Goal: Task Accomplishment & Management: Use online tool/utility

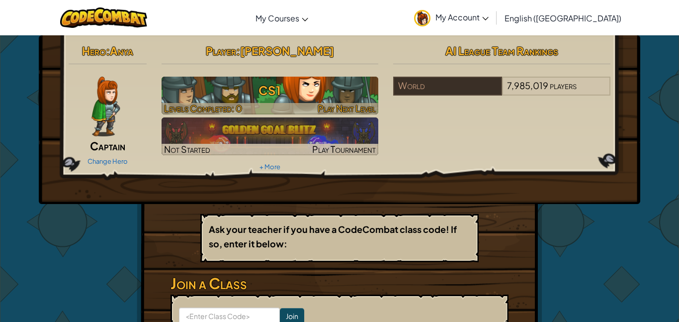
click at [287, 95] on h3 "CS1" at bounding box center [270, 90] width 217 height 22
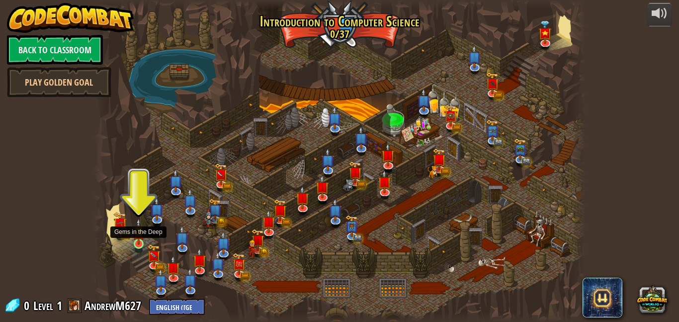
click at [136, 240] on img at bounding box center [138, 231] width 11 height 27
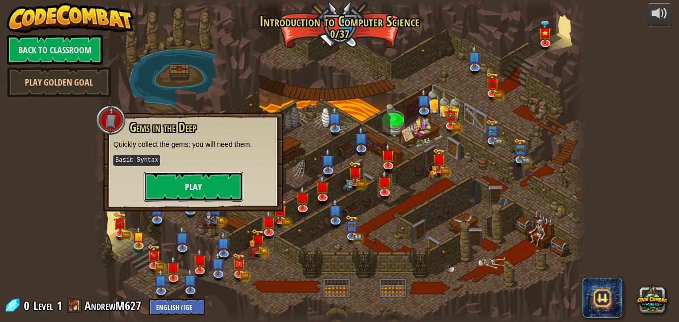
click at [181, 188] on button "Play" at bounding box center [193, 187] width 99 height 30
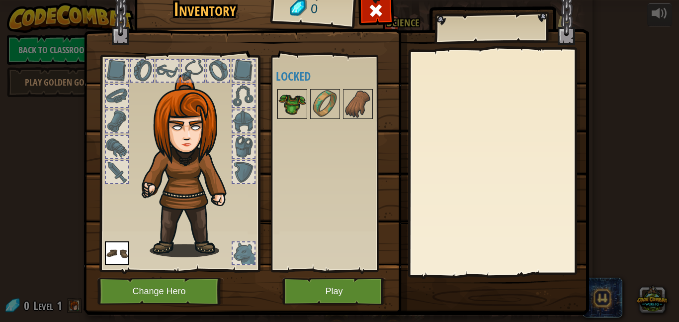
click at [297, 109] on img at bounding box center [293, 104] width 28 height 28
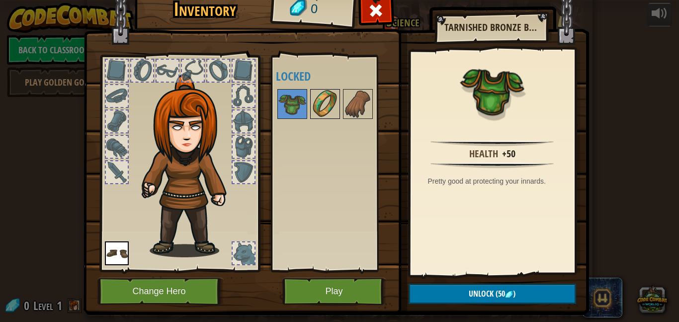
click at [330, 113] on img at bounding box center [325, 104] width 28 height 28
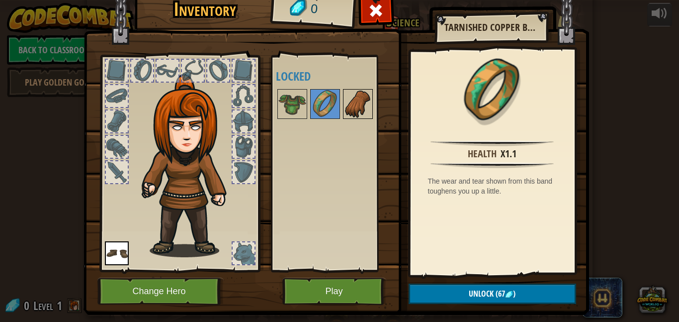
click at [346, 111] on img at bounding box center [358, 104] width 28 height 28
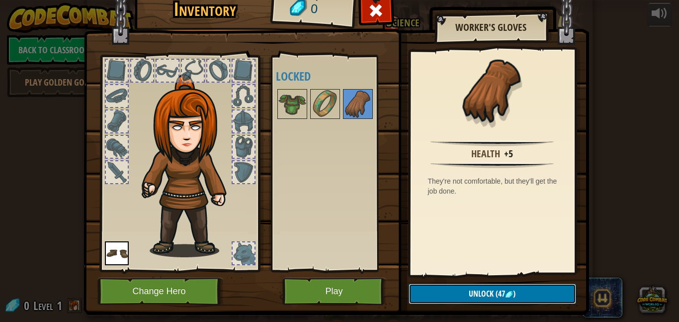
click at [475, 292] on span "Unlock" at bounding box center [481, 293] width 25 height 11
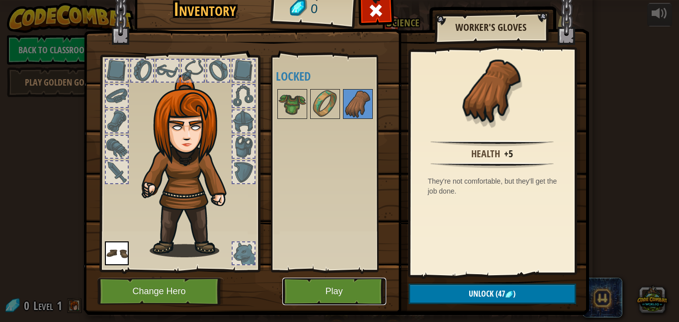
click at [366, 291] on button "Play" at bounding box center [335, 291] width 104 height 27
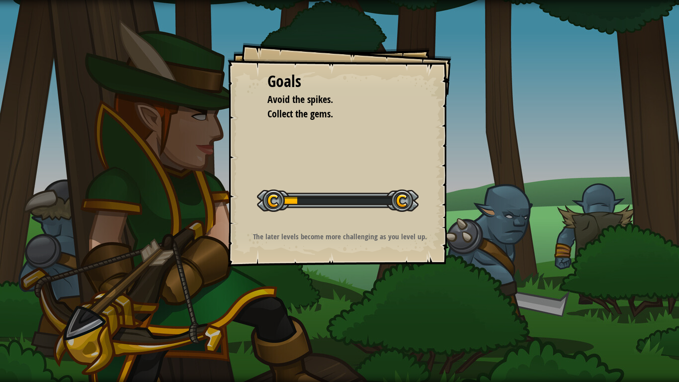
click at [533, 246] on div "Goals Avoid the spikes. Collect the gems. Start Level Error loading from server…" at bounding box center [339, 191] width 679 height 382
